Goal: Go to known website: Go to known website

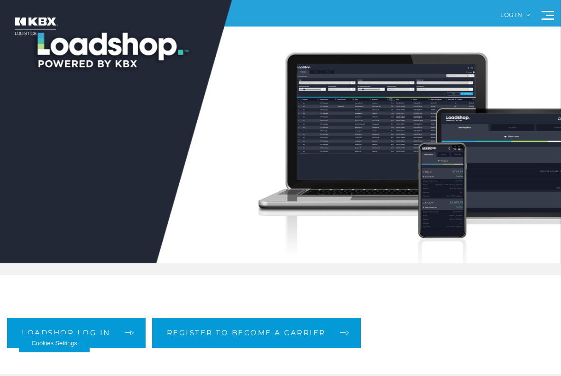
click at [519, 14] on div "Log in" at bounding box center [514, 18] width 29 height 13
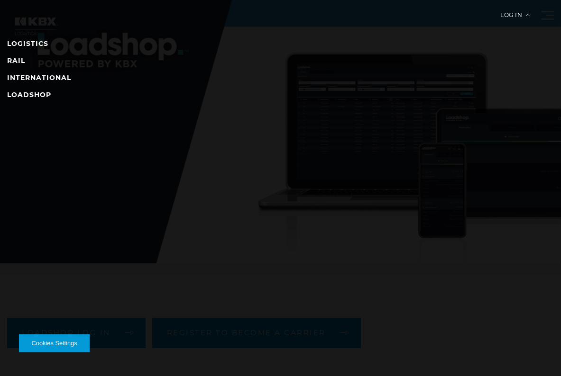
click at [489, 17] on nav "LOGISTICS RAIL INTERNATIONAL LOADSHOP" at bounding box center [280, 188] width 561 height 376
click at [500, 17] on div "Log in" at bounding box center [514, 18] width 29 height 13
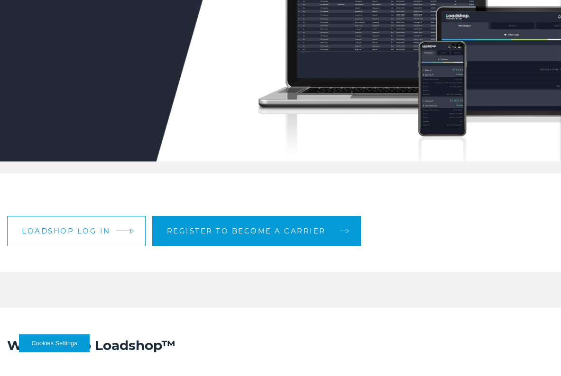
scroll to position [104, 0]
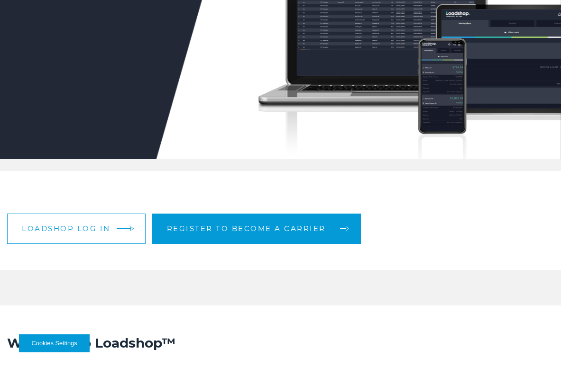
click at [117, 237] on link "Loadshop log in" at bounding box center [76, 229] width 138 height 30
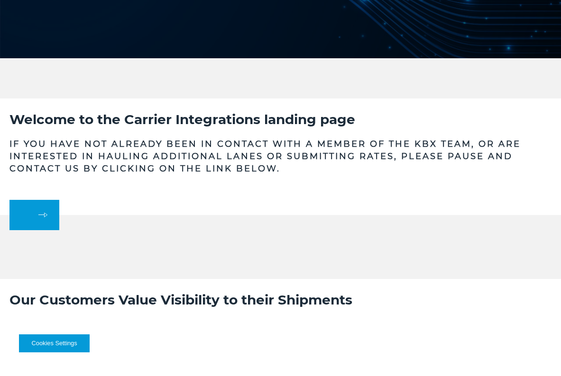
scroll to position [391, 0]
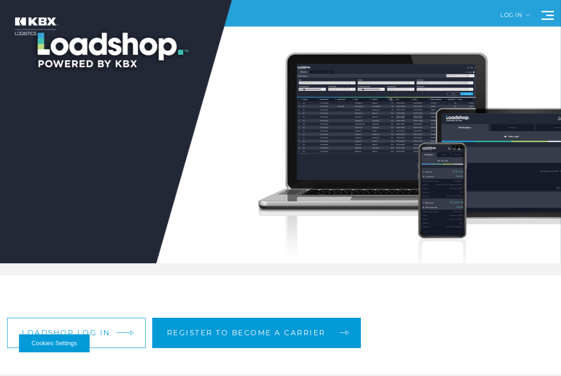
click at [121, 328] on link "Loadshop log in" at bounding box center [76, 333] width 138 height 30
